Goal: Task Accomplishment & Management: Manage account settings

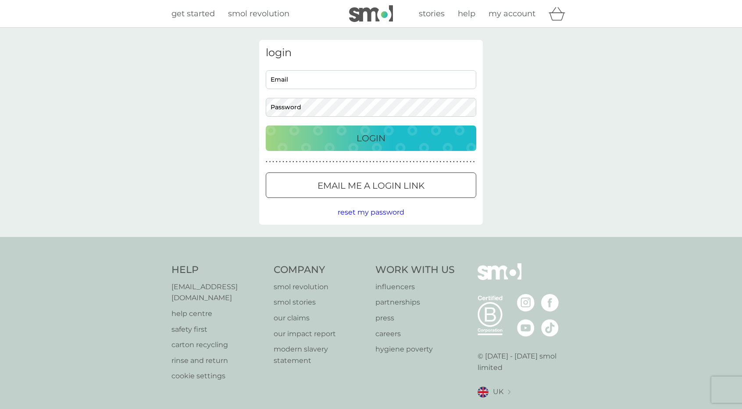
type input "[EMAIL_ADDRESS][DOMAIN_NAME]"
click at [413, 138] on div "Login" at bounding box center [371, 138] width 193 height 14
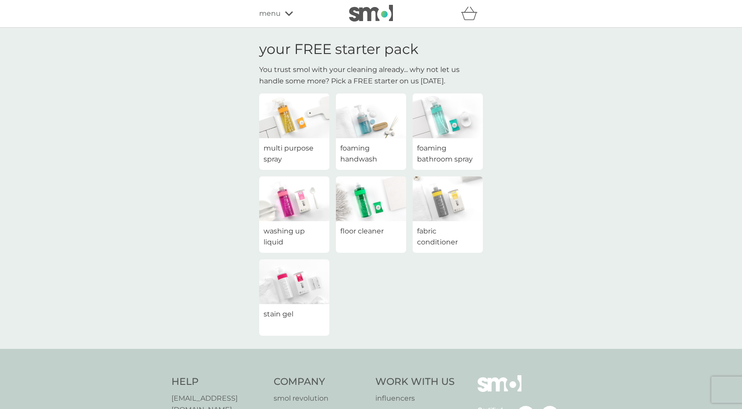
click at [288, 207] on img at bounding box center [294, 198] width 70 height 45
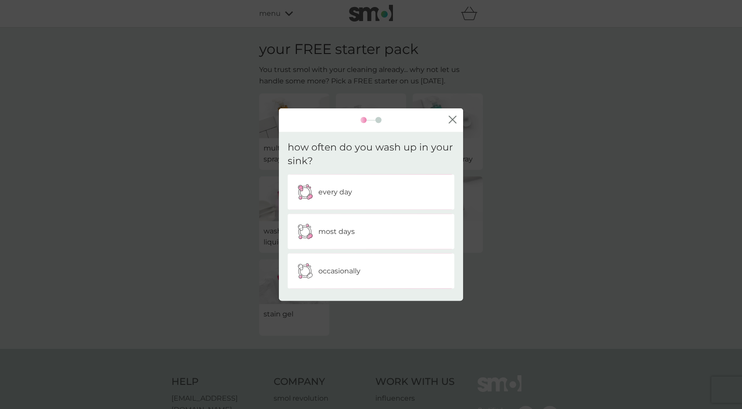
click at [334, 191] on p "every day" at bounding box center [335, 191] width 34 height 11
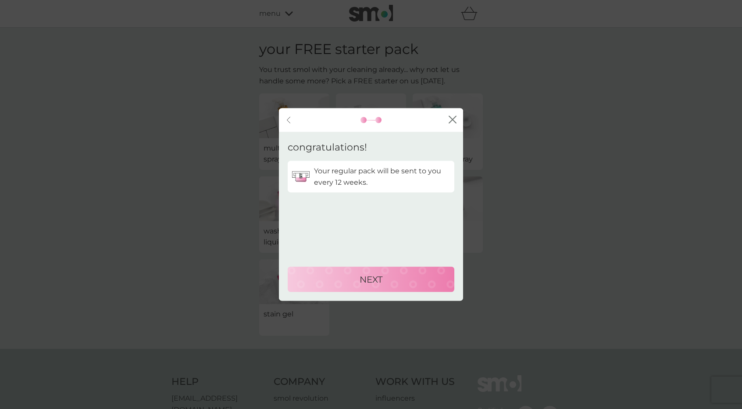
click at [401, 278] on div "NEXT" at bounding box center [370, 279] width 149 height 14
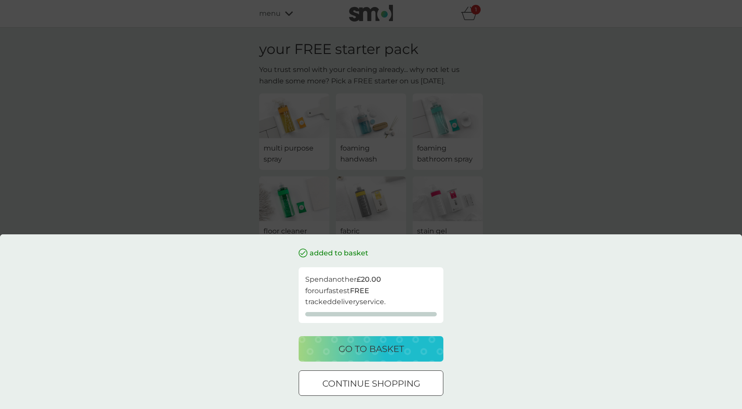
click at [402, 349] on p "go to basket" at bounding box center [371, 349] width 65 height 14
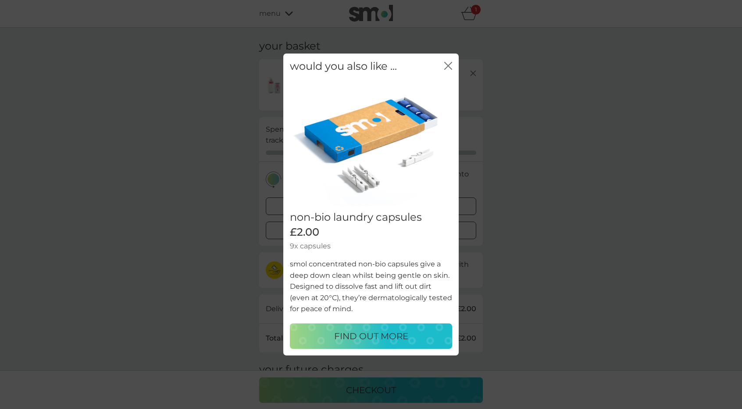
click at [446, 59] on div "would you also like ... close" at bounding box center [370, 67] width 175 height 26
click at [446, 60] on div "close" at bounding box center [448, 66] width 8 height 13
click at [447, 69] on icon "close" at bounding box center [448, 66] width 8 height 8
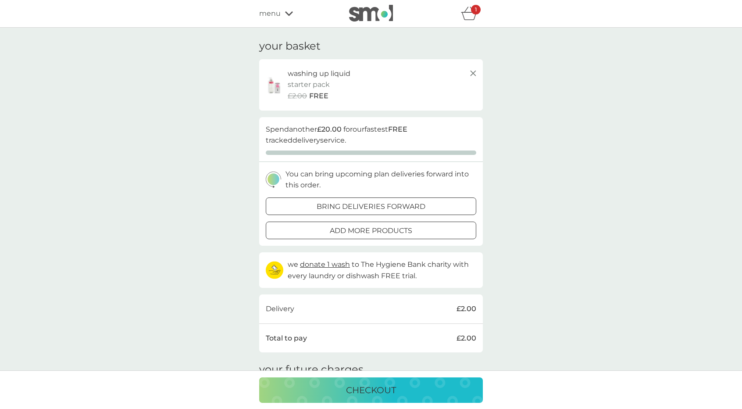
click at [473, 72] on icon at bounding box center [473, 73] width 11 height 11
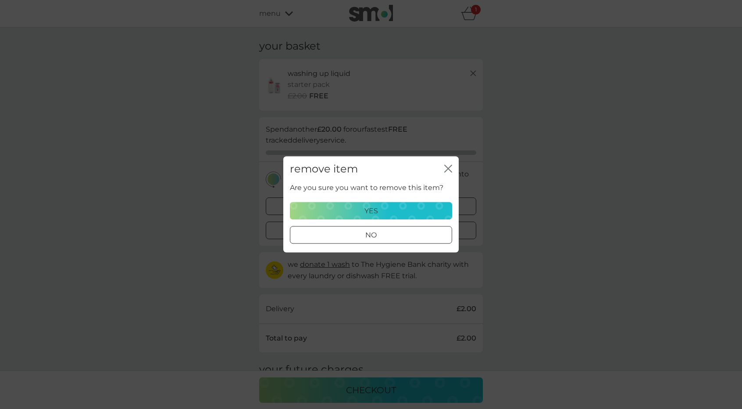
click at [404, 211] on div "yes" at bounding box center [371, 210] width 151 height 11
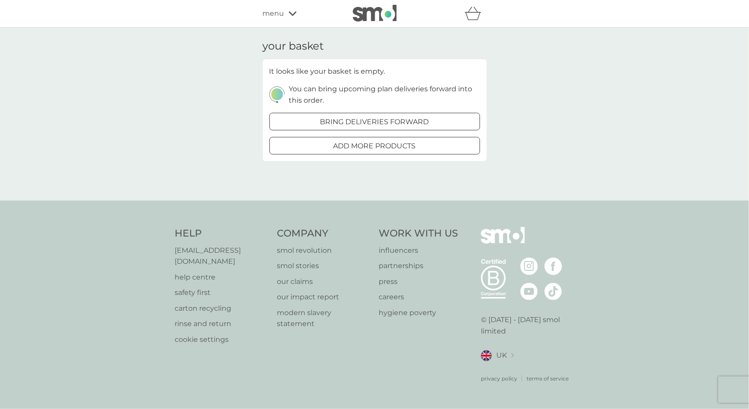
click at [376, 15] on img at bounding box center [375, 13] width 44 height 17
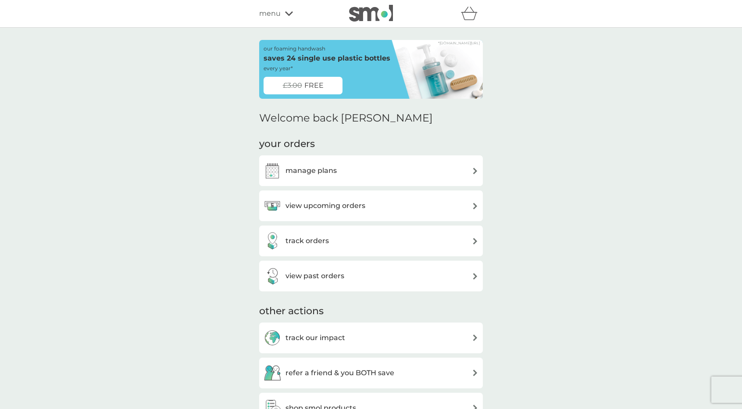
click at [419, 177] on div "manage plans" at bounding box center [371, 171] width 215 height 18
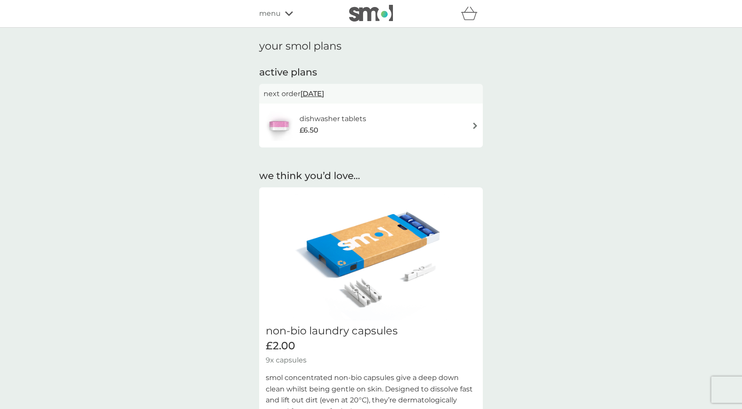
click at [460, 122] on div "dishwasher tablets £6.50" at bounding box center [371, 125] width 215 height 31
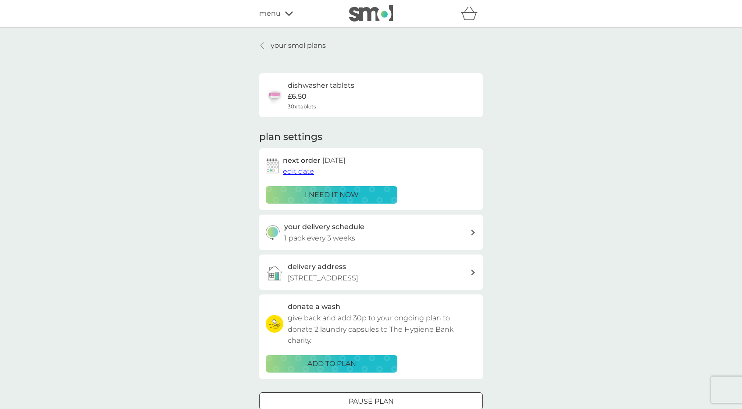
click at [303, 171] on span "edit date" at bounding box center [298, 171] width 31 height 8
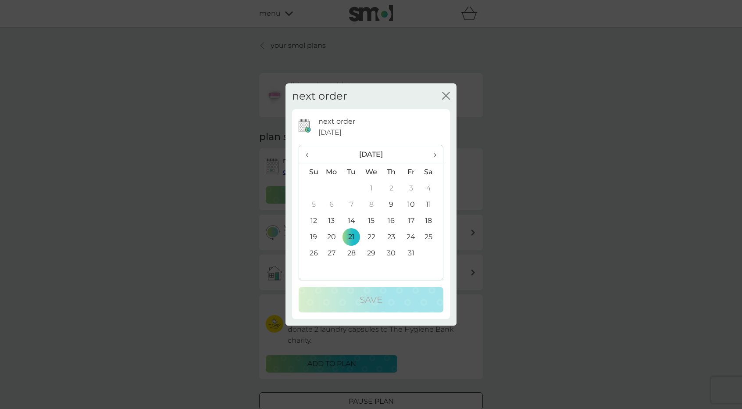
click at [435, 153] on span "›" at bounding box center [432, 154] width 9 height 18
click at [349, 204] on td "4" at bounding box center [352, 204] width 20 height 16
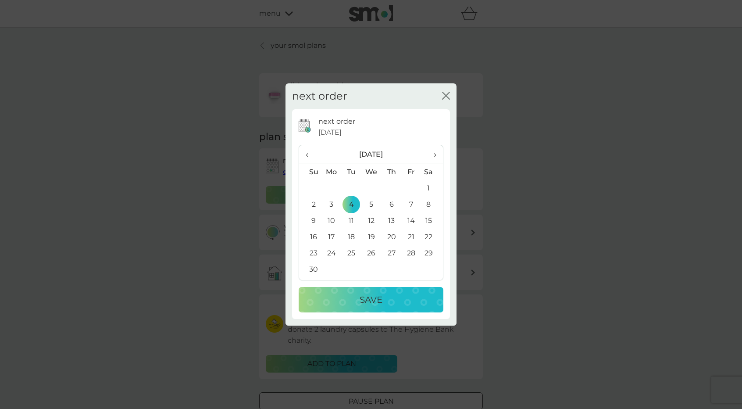
click at [397, 304] on div "Save" at bounding box center [370, 300] width 127 height 14
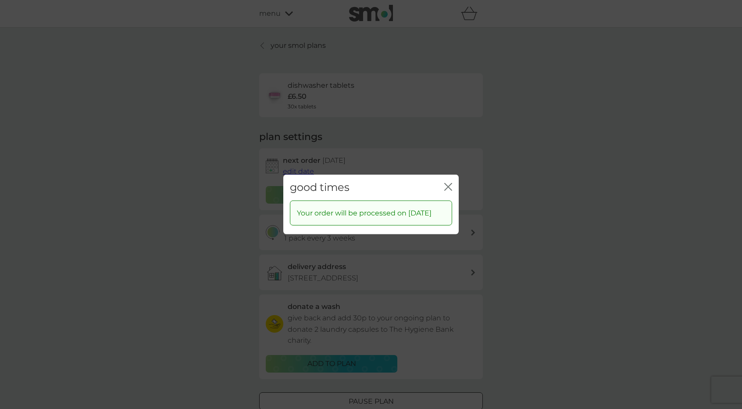
click at [446, 183] on icon "close" at bounding box center [447, 186] width 4 height 7
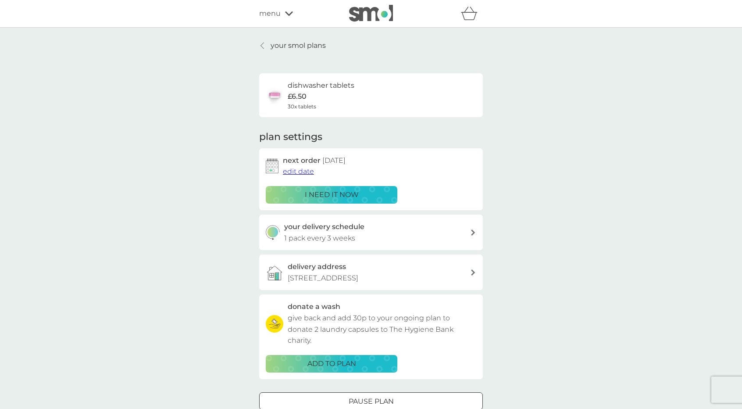
click at [359, 7] on img at bounding box center [371, 13] width 44 height 17
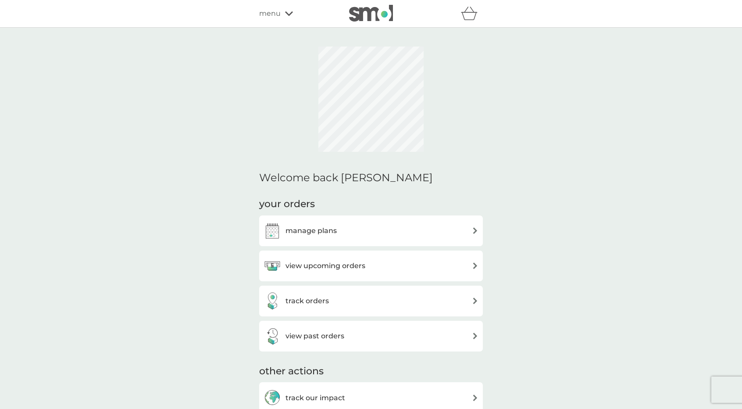
click at [263, 19] on div "refer a friend & you BOTH save smol impact smol shop your smol plans your upcom…" at bounding box center [371, 14] width 224 height 18
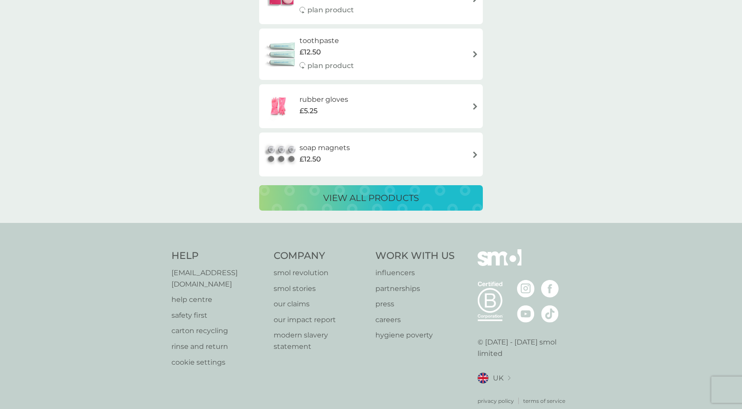
scroll to position [1641, 0]
